Goal: Browse casually: Explore the website without a specific task or goal

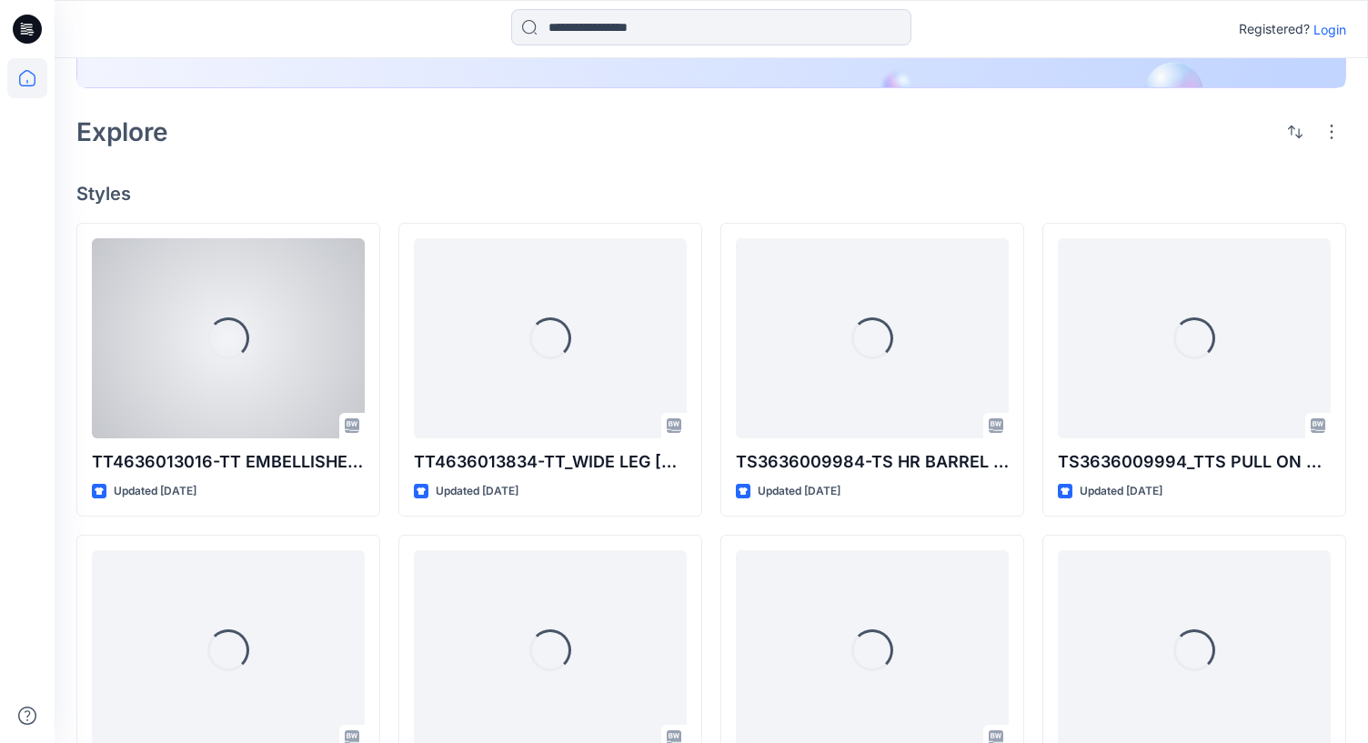
scroll to position [317, 0]
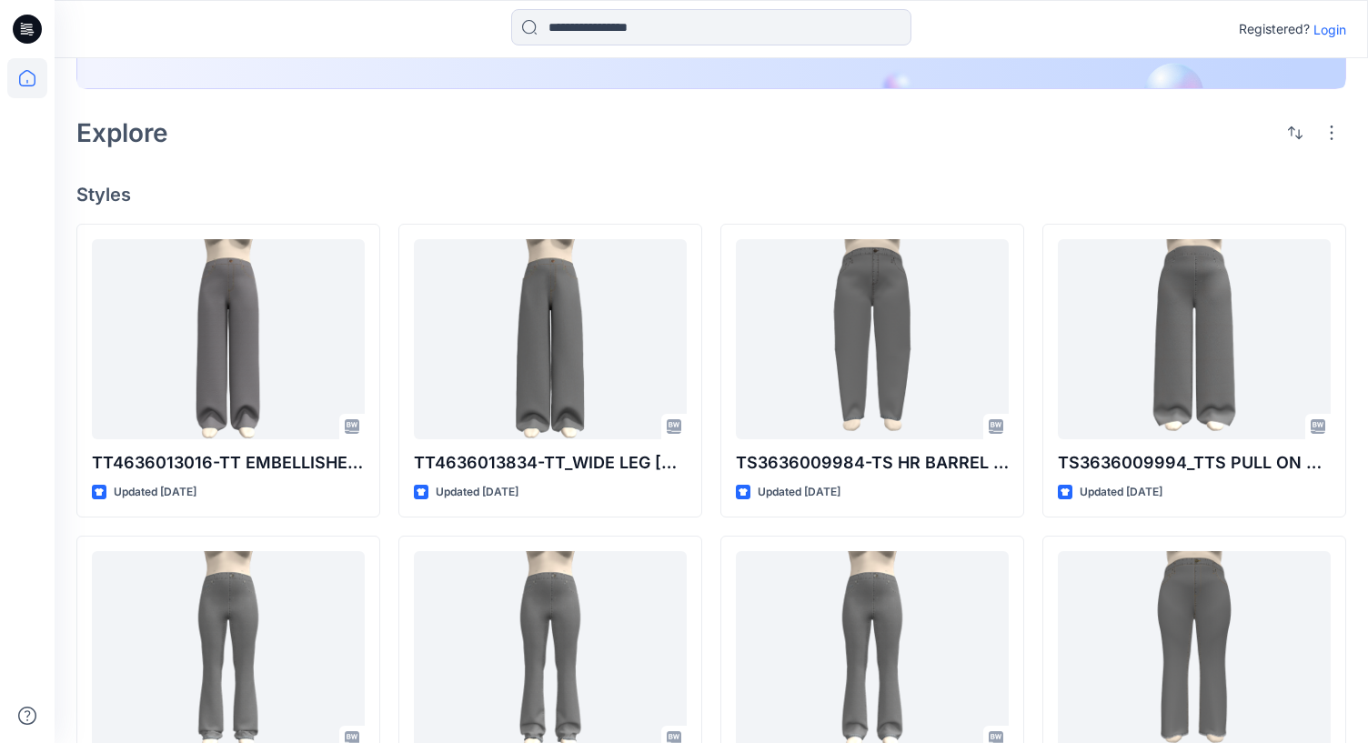
click at [1323, 30] on p "Login" at bounding box center [1330, 29] width 33 height 19
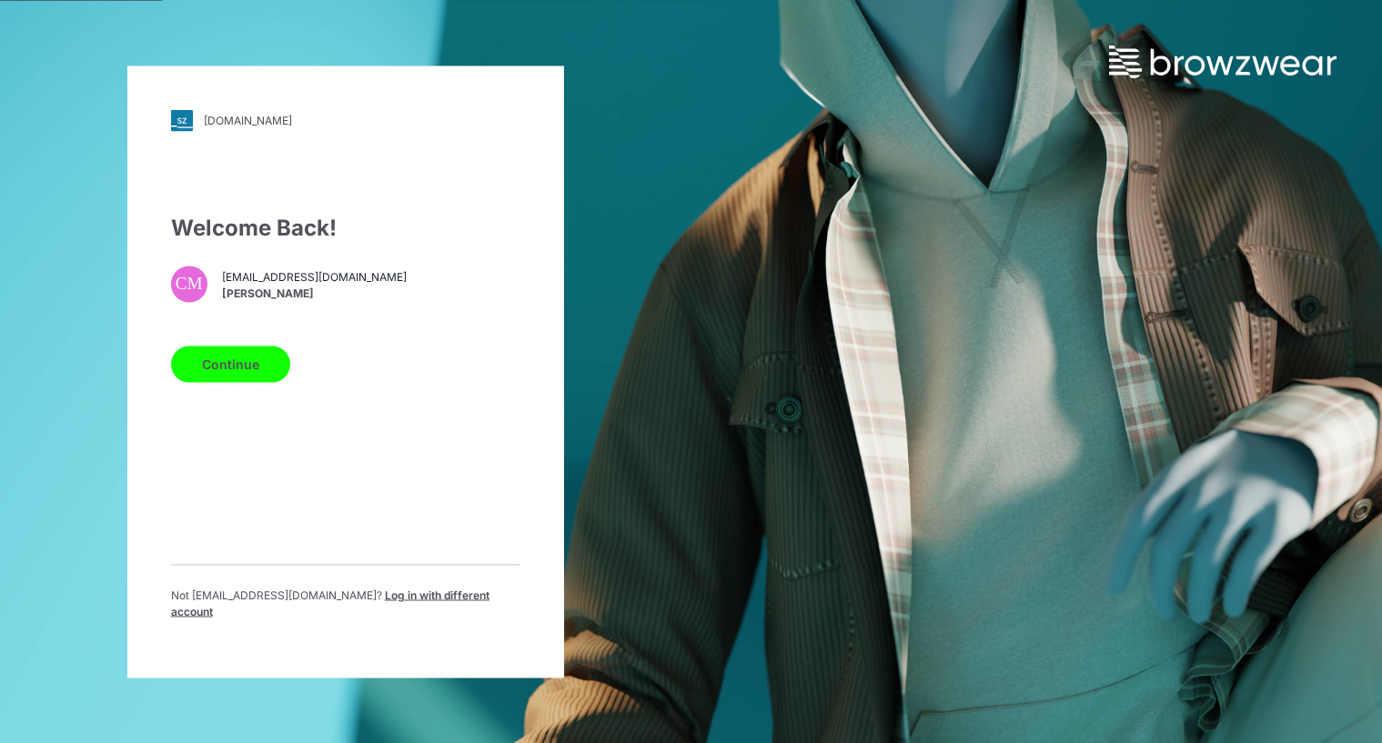
click at [254, 368] on button "Continue" at bounding box center [230, 364] width 119 height 36
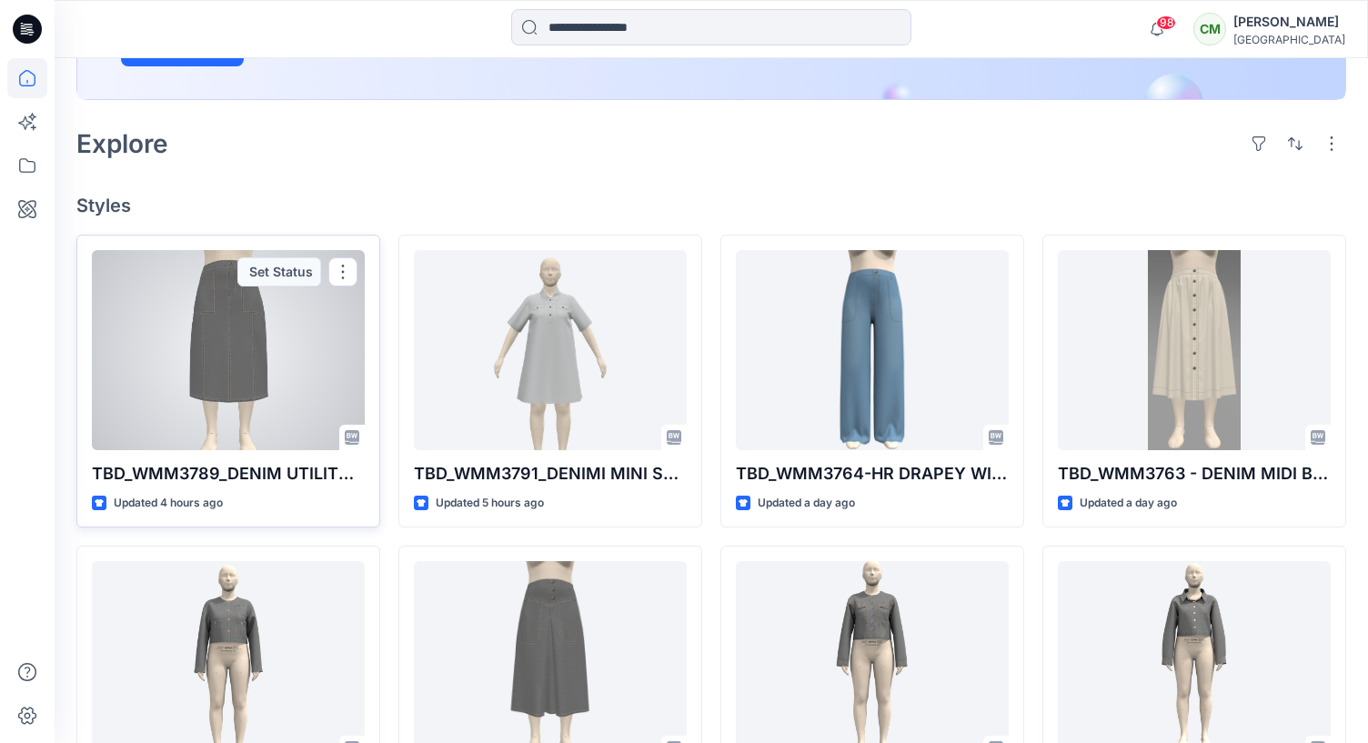
scroll to position [365, 0]
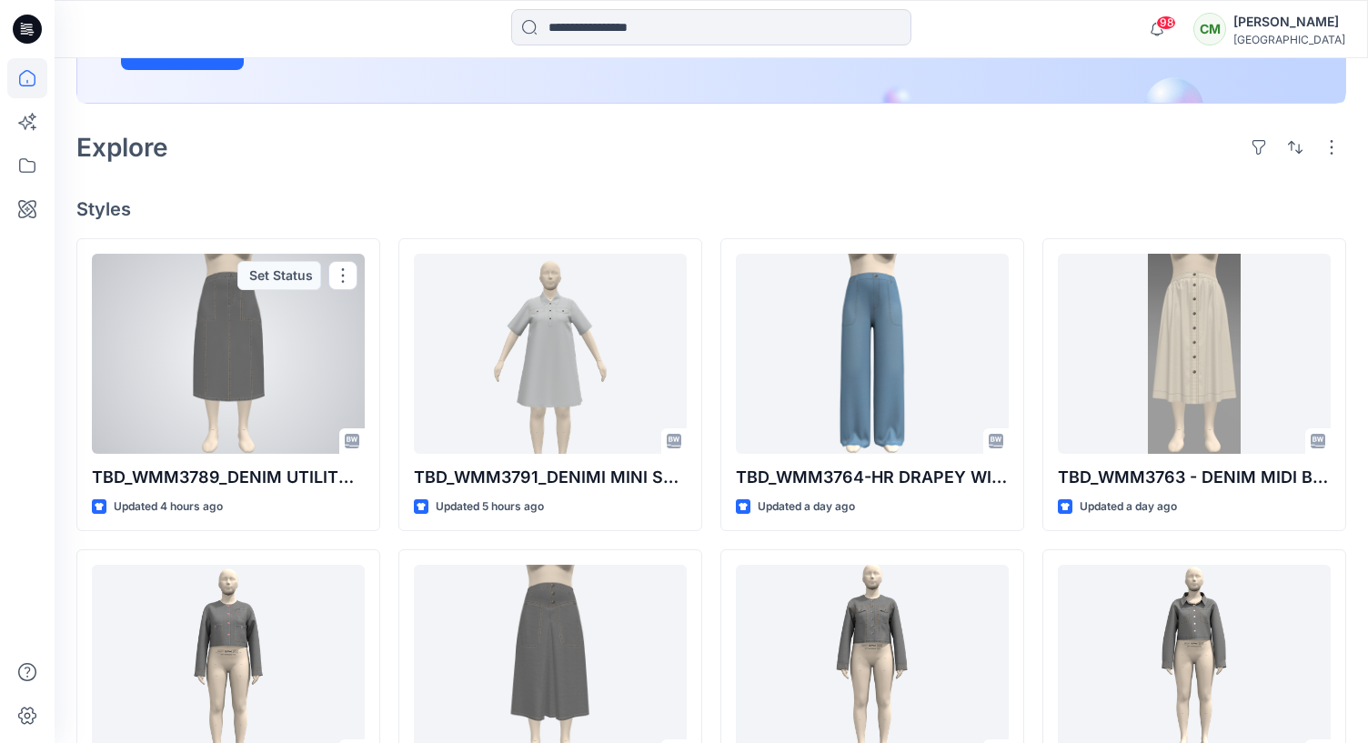
click at [247, 395] on div at bounding box center [228, 354] width 273 height 200
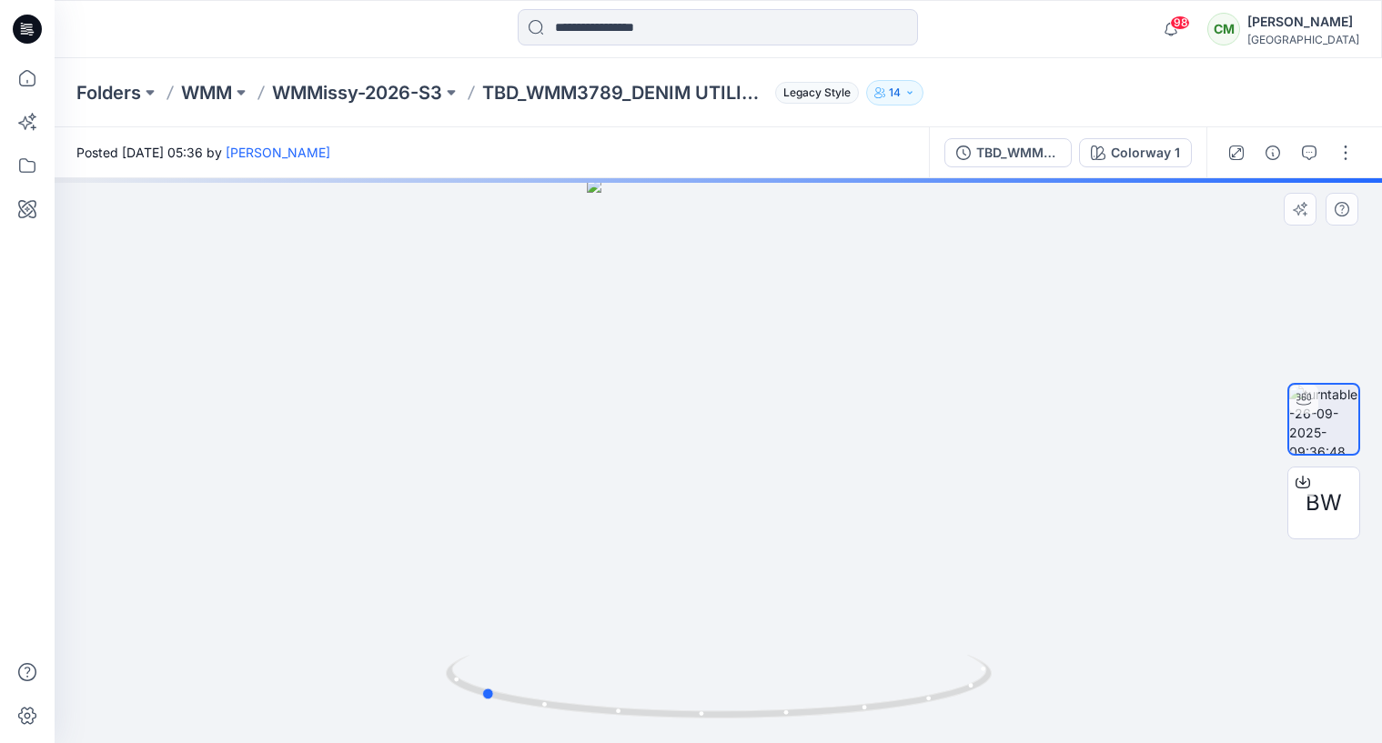
drag, startPoint x: 797, startPoint y: 429, endPoint x: 559, endPoint y: 426, distance: 238.4
click at [559, 426] on div at bounding box center [718, 460] width 1327 height 565
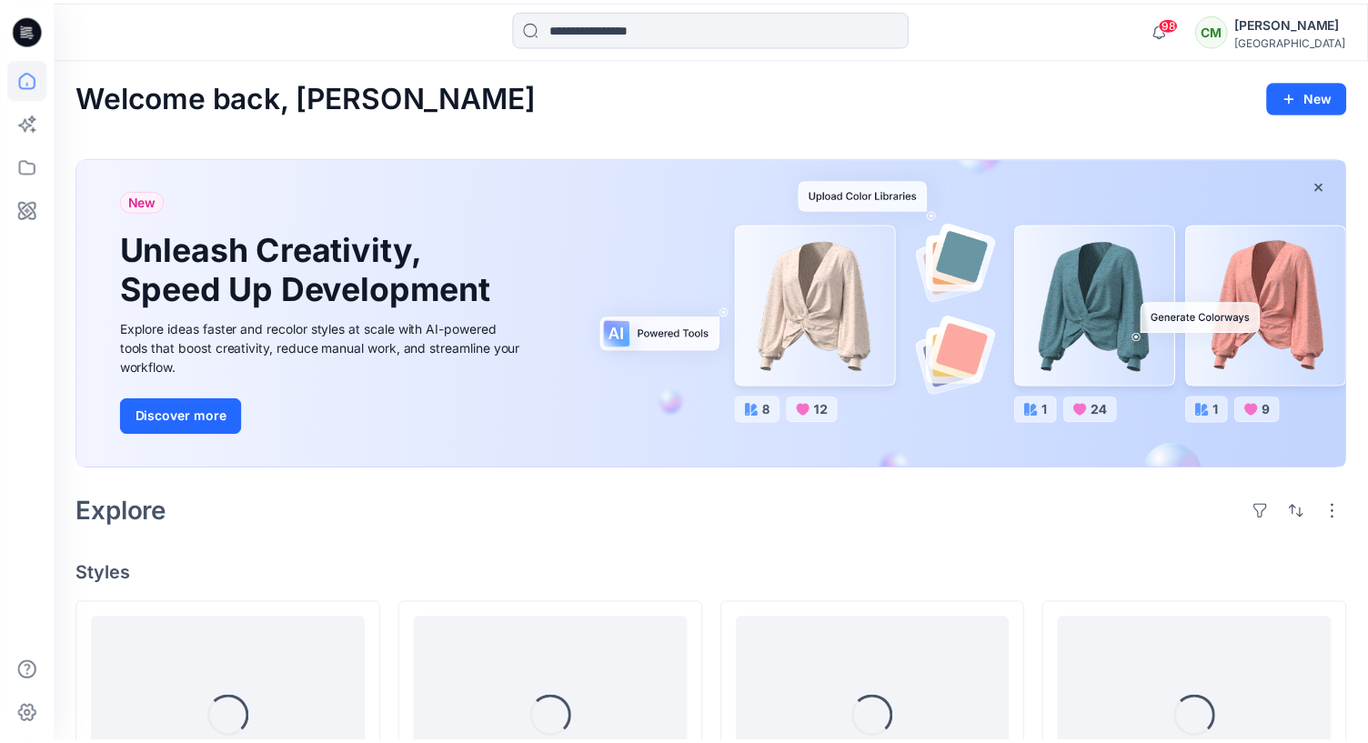
scroll to position [365, 0]
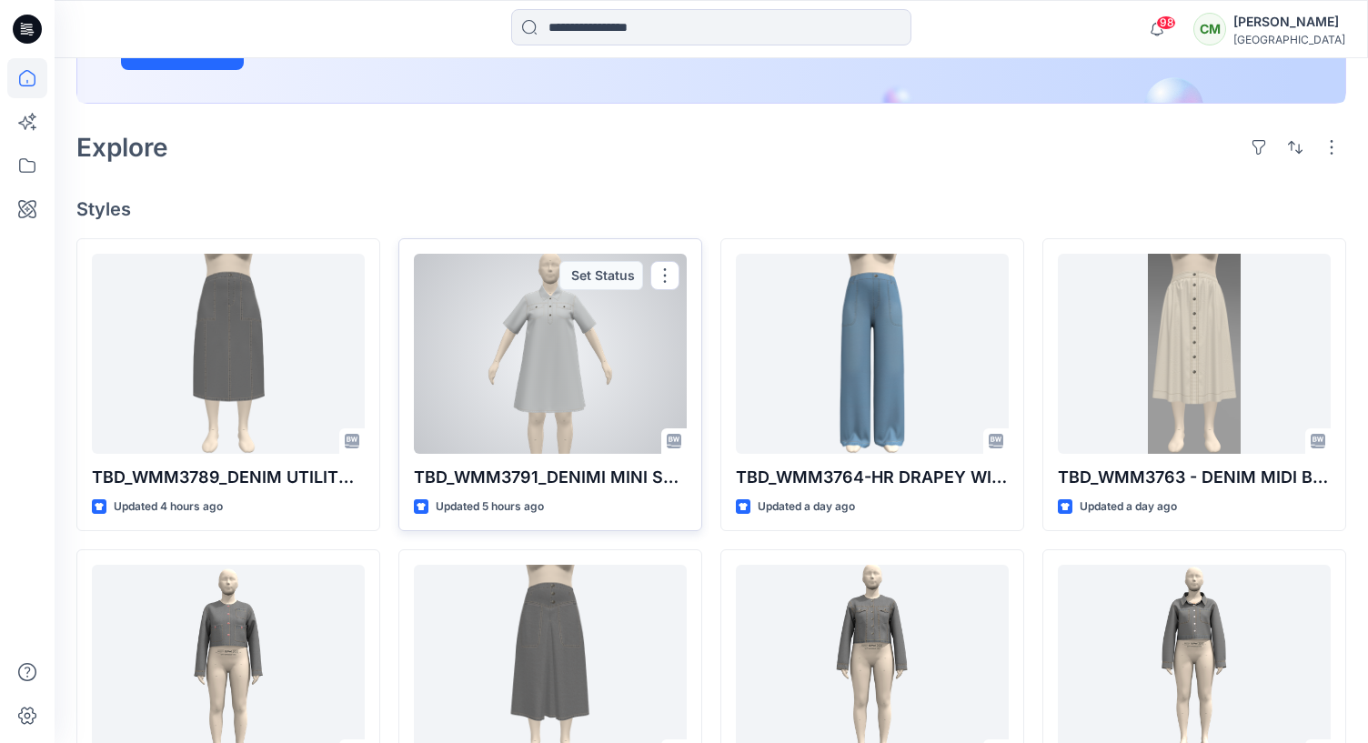
click at [532, 377] on div at bounding box center [550, 354] width 273 height 200
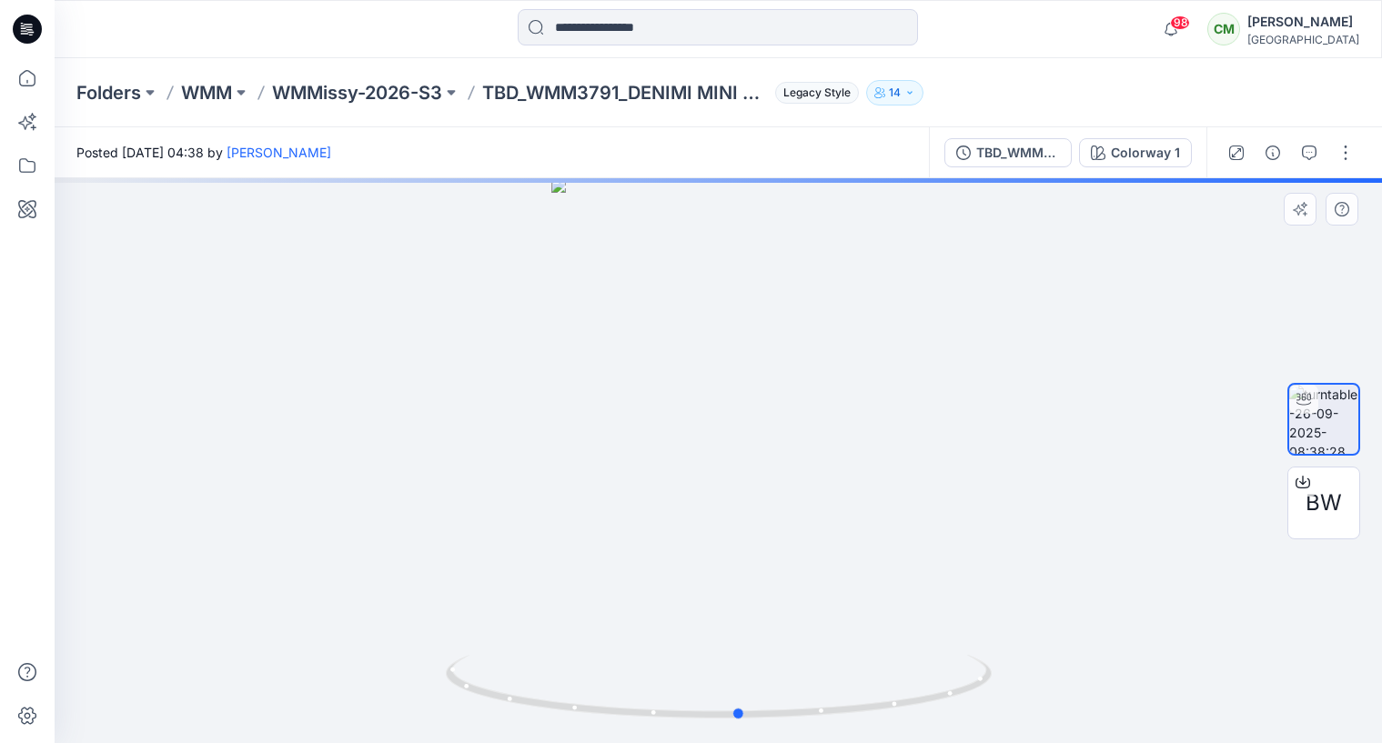
drag, startPoint x: 762, startPoint y: 505, endPoint x: 782, endPoint y: 504, distance: 20.9
click at [782, 504] on div at bounding box center [718, 460] width 1327 height 565
